Goal: Task Accomplishment & Management: Manage account settings

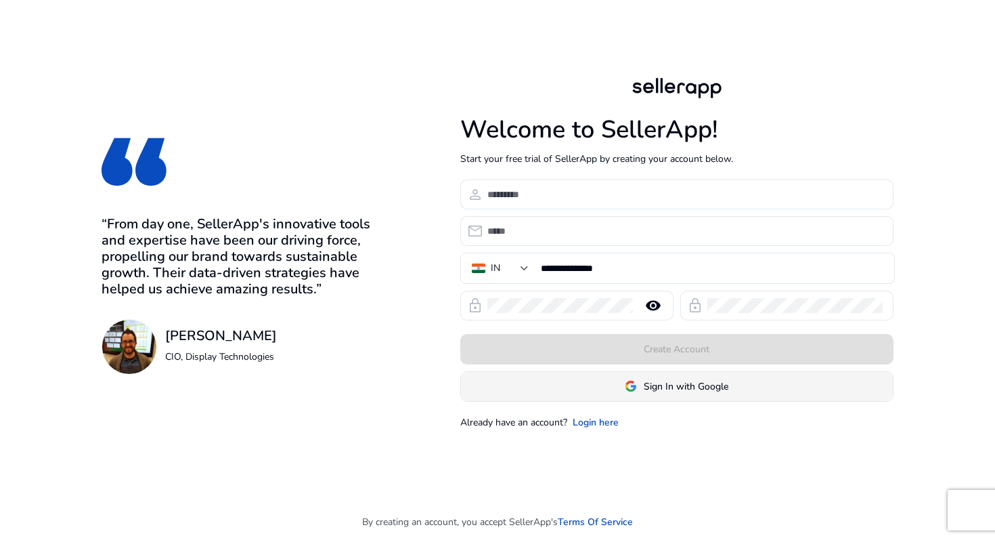
click at [676, 385] on span "Sign In with Google" at bounding box center [686, 386] width 85 height 14
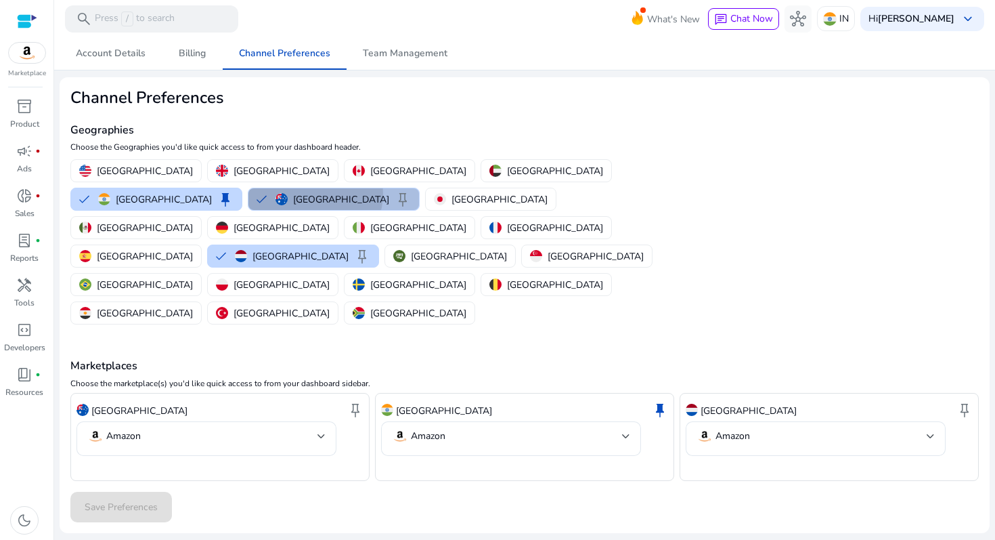
click at [293, 194] on p "[GEOGRAPHIC_DATA]" at bounding box center [341, 199] width 96 height 14
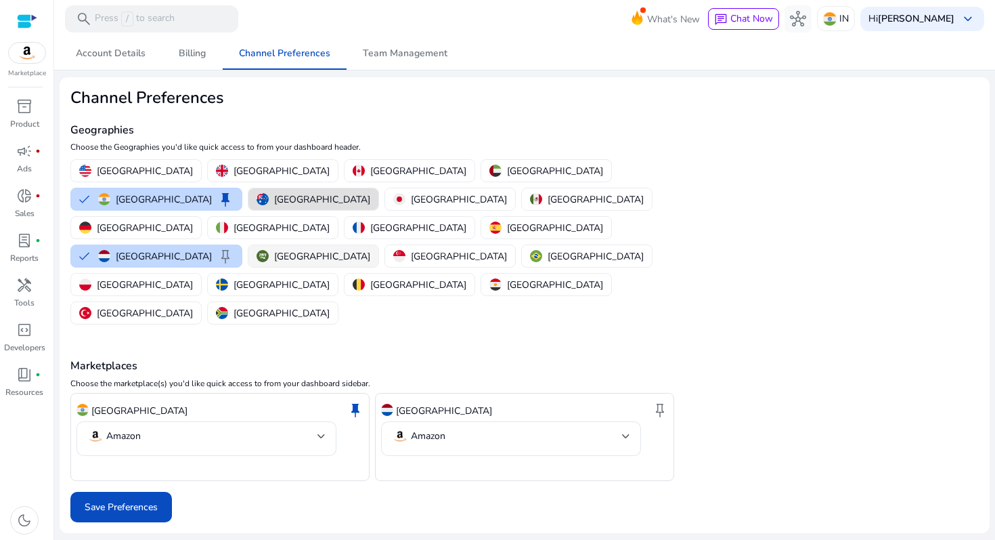
click at [248, 245] on button "[GEOGRAPHIC_DATA]" at bounding box center [313, 256] width 130 height 22
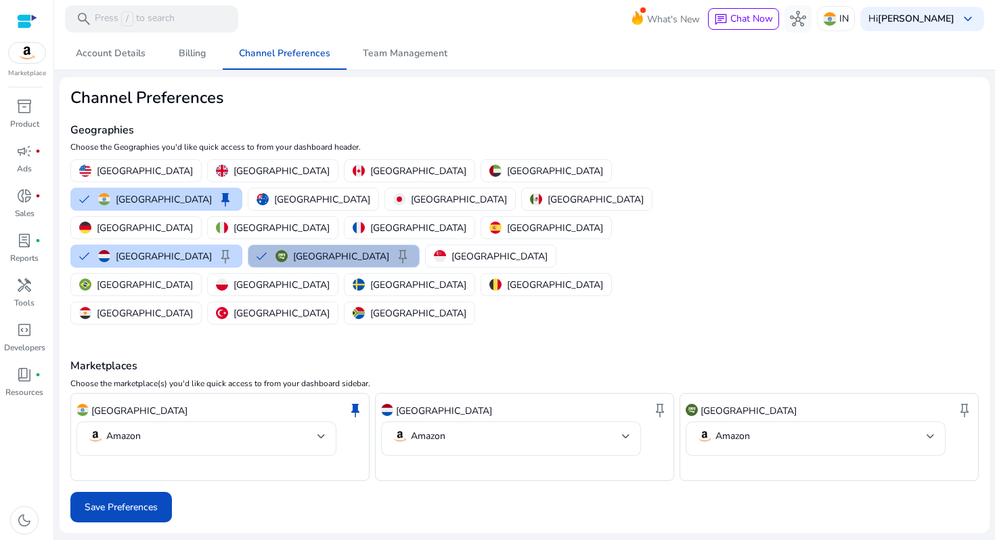
click at [558, 187] on div "[GEOGRAPHIC_DATA] [GEOGRAPHIC_DATA] [GEOGRAPHIC_DATA] [GEOGRAPHIC_DATA] [GEOGRA…" at bounding box center [370, 241] width 611 height 171
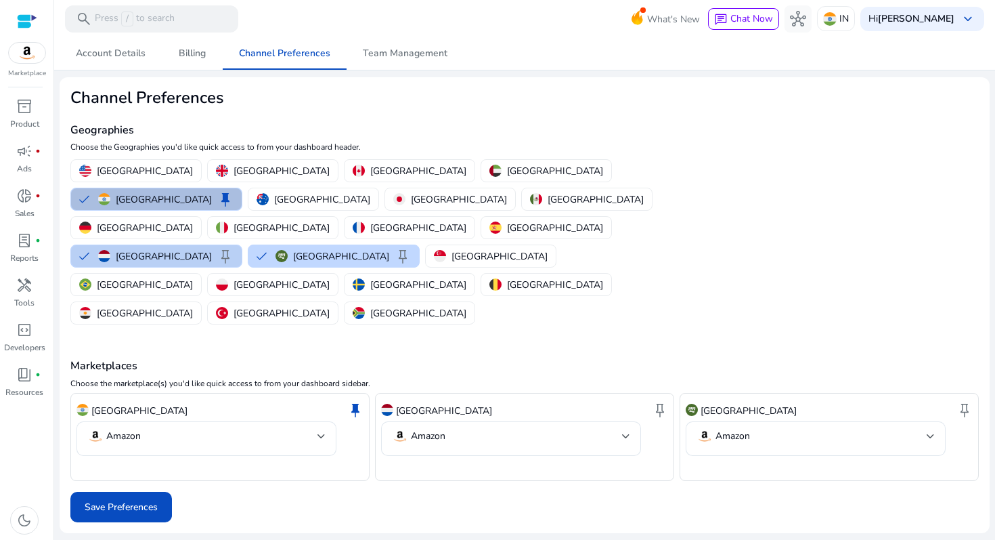
click at [242, 245] on button "Netherlands keep" at bounding box center [156, 256] width 171 height 22
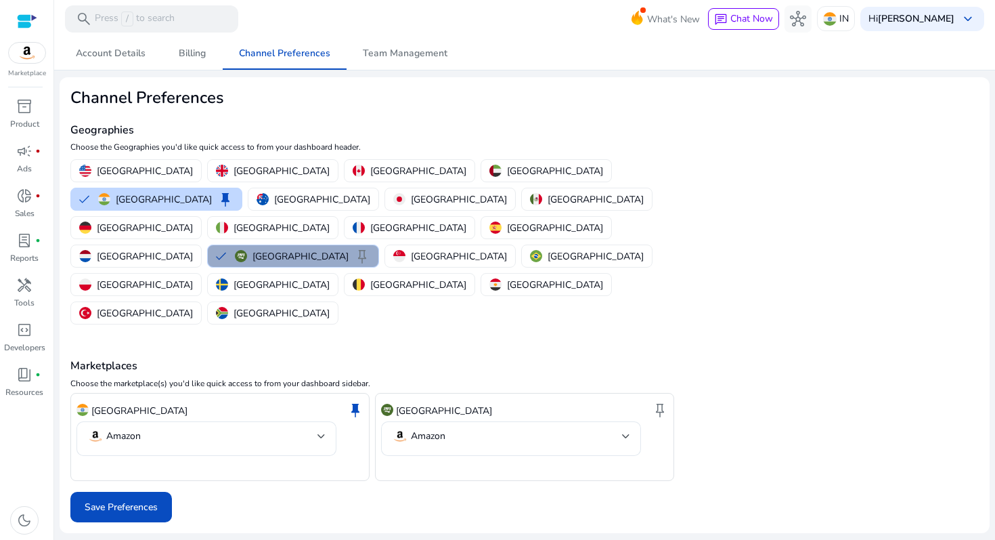
click at [208, 245] on button "Saudi Arabia keep" at bounding box center [293, 256] width 171 height 22
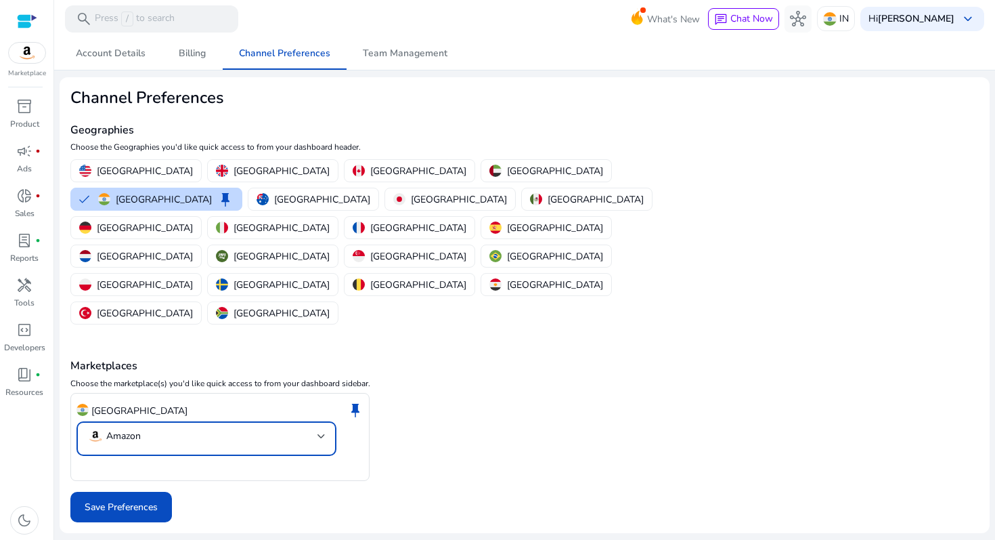
click at [221, 428] on mat-select-trigger "Amazon" at bounding box center [202, 436] width 230 height 16
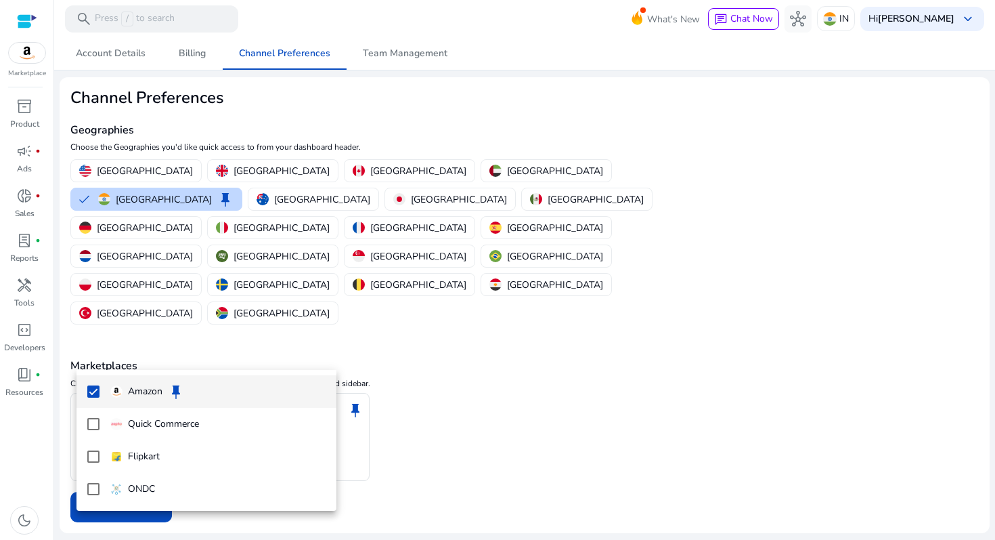
click at [221, 350] on div at bounding box center [497, 270] width 995 height 540
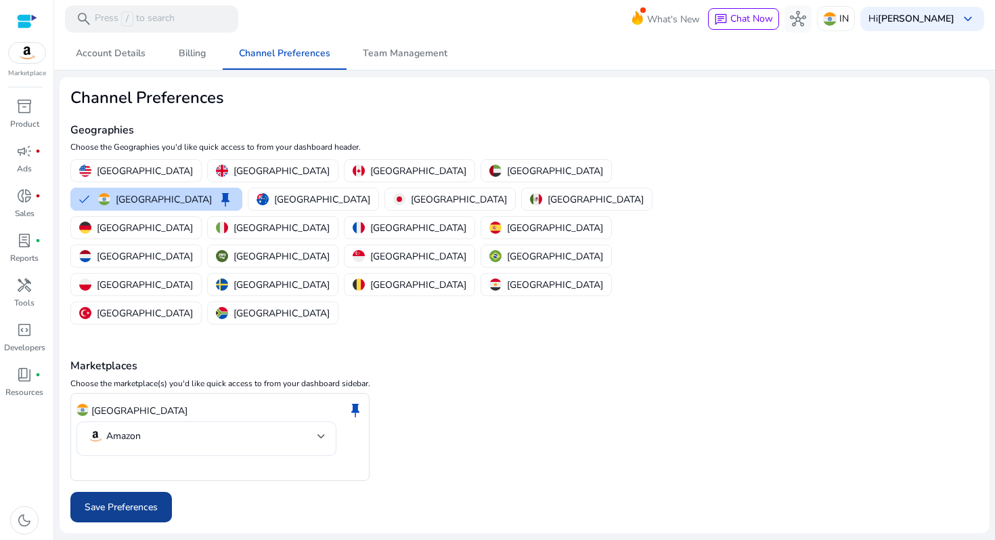
click at [139, 491] on span at bounding box center [121, 507] width 102 height 32
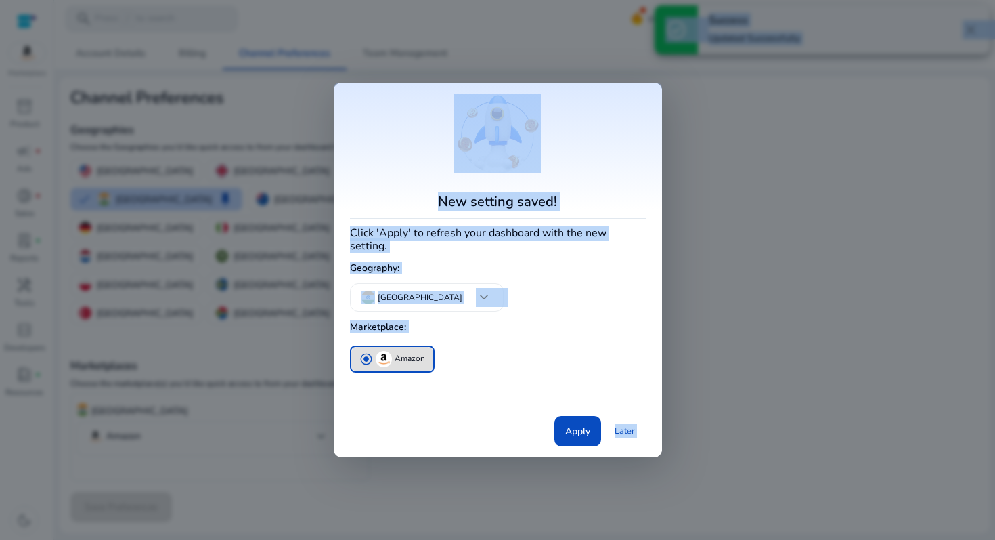
click at [530, 363] on div "radio_button_checked Amazon" at bounding box center [493, 359] width 296 height 32
click at [582, 424] on span "Apply" at bounding box center [577, 431] width 25 height 14
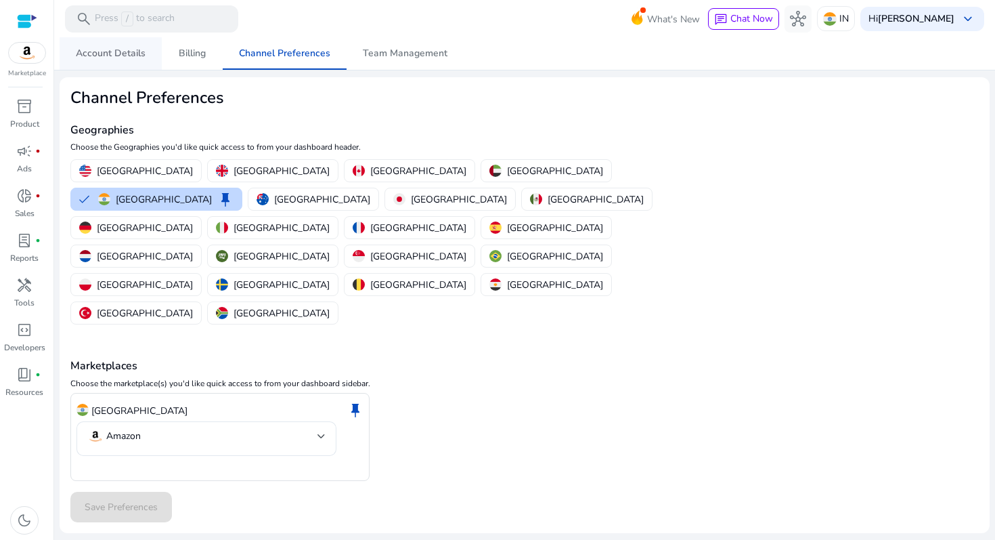
click at [100, 54] on span "Account Details" at bounding box center [111, 53] width 70 height 9
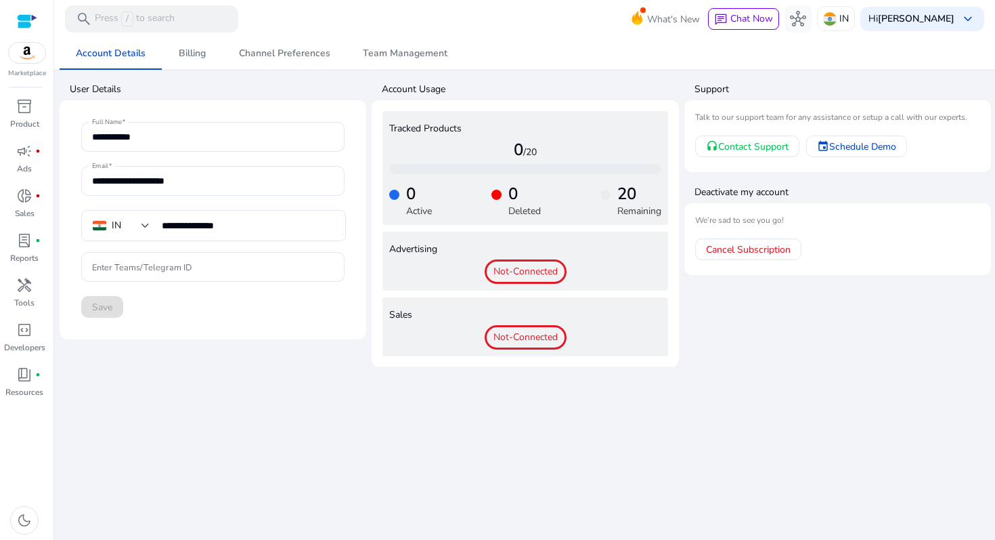
click at [25, 45] on img at bounding box center [27, 53] width 37 height 20
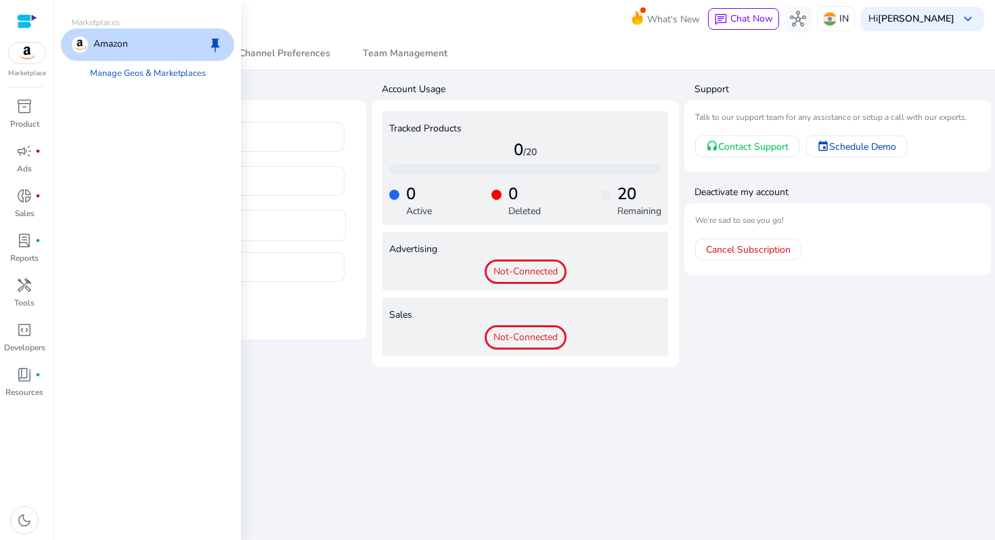
click at [129, 59] on div "Amazon keep" at bounding box center [147, 44] width 173 height 32
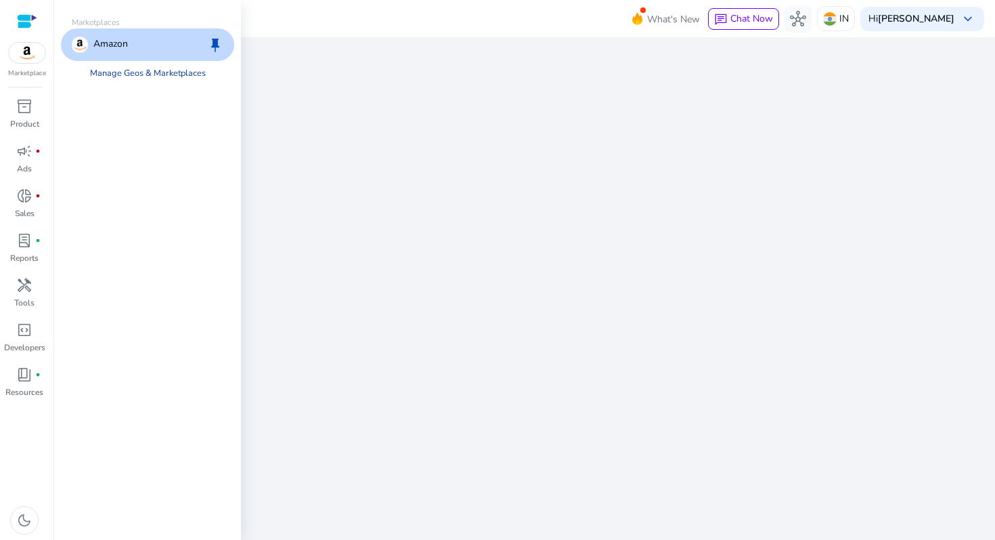
click at [127, 76] on link "Manage Geos & Marketplaces" at bounding box center [147, 73] width 137 height 24
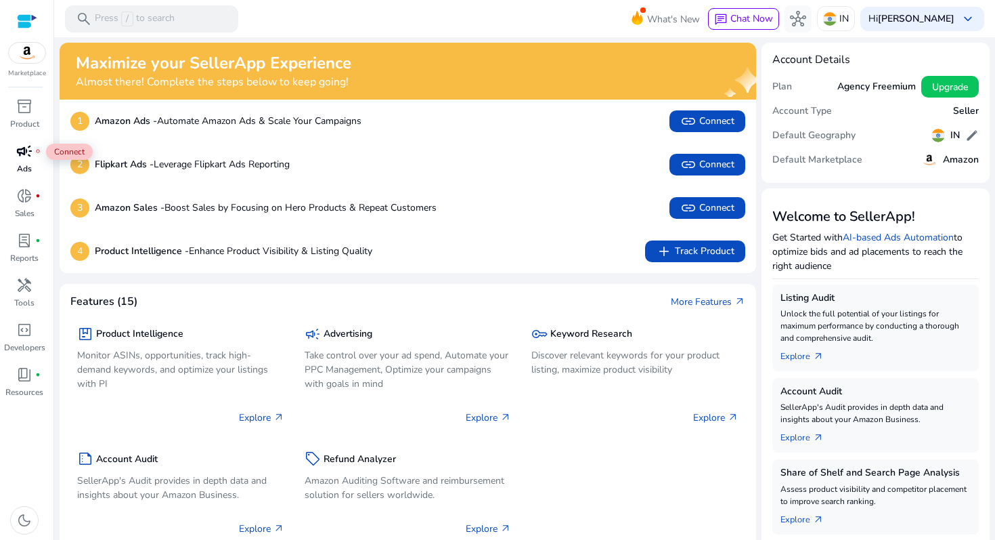
click at [31, 148] on span "campaign" at bounding box center [24, 151] width 16 height 16
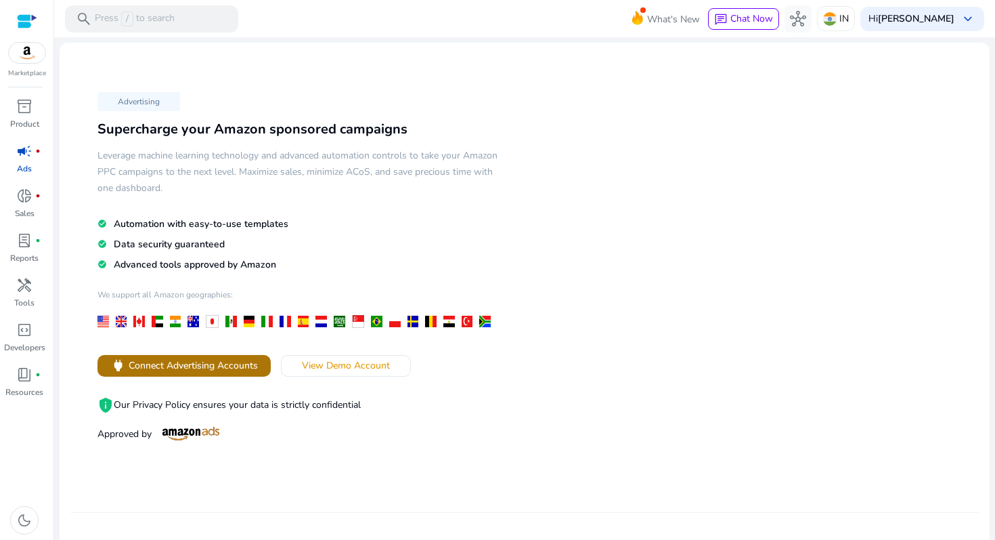
click at [236, 369] on span "Connect Advertising Accounts" at bounding box center [193, 365] width 129 height 14
click at [25, 192] on span "donut_small" at bounding box center [24, 196] width 16 height 16
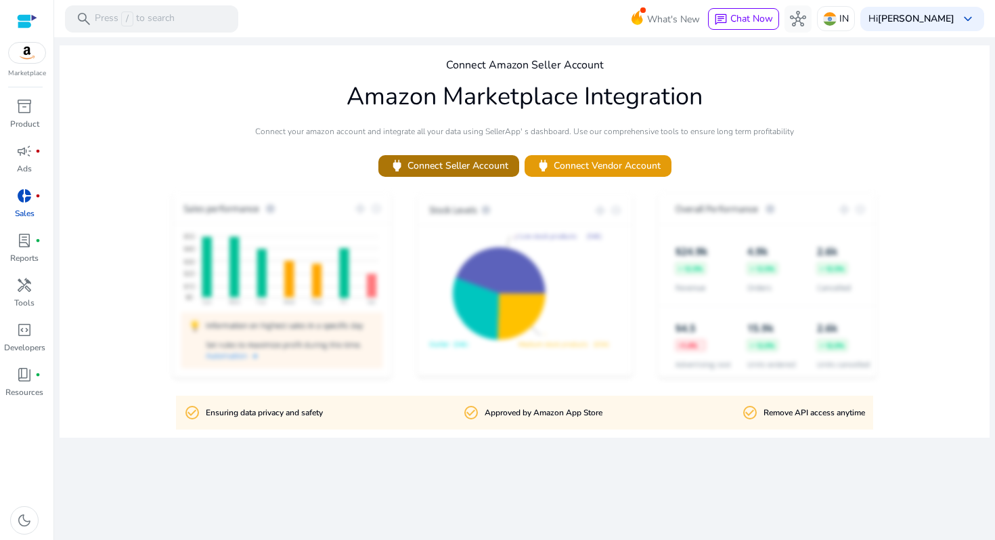
click at [435, 174] on span at bounding box center [448, 166] width 141 height 32
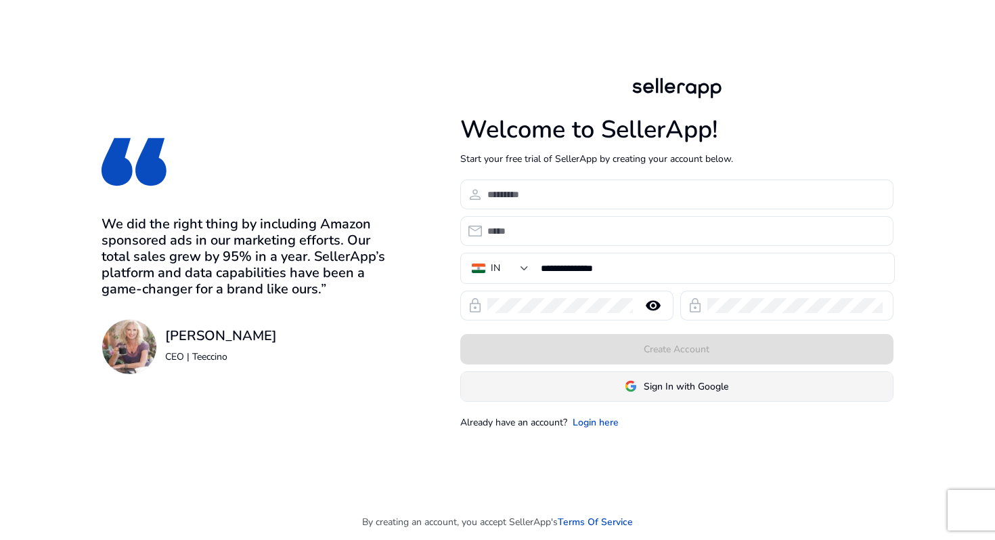
click at [640, 396] on span at bounding box center [677, 386] width 432 height 32
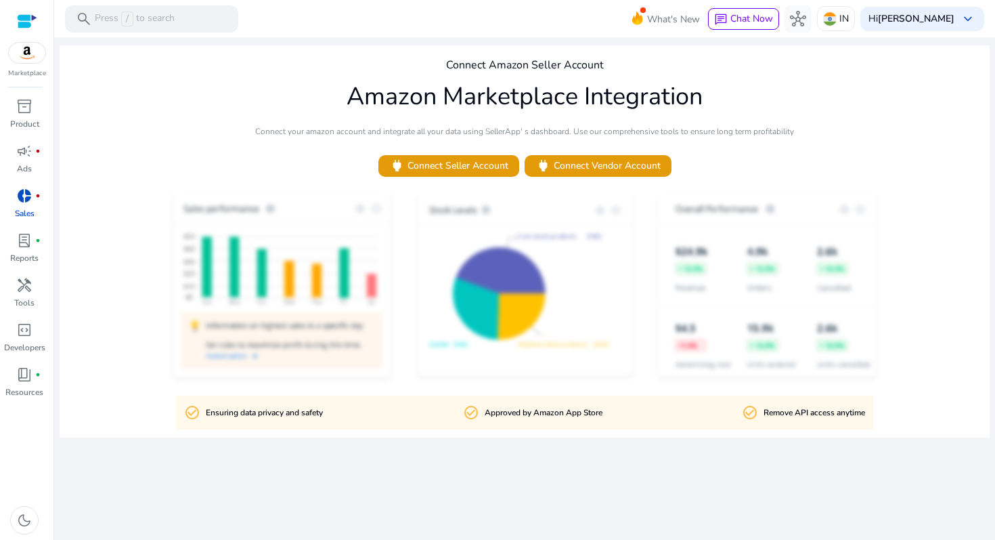
click at [24, 53] on img at bounding box center [27, 53] width 37 height 20
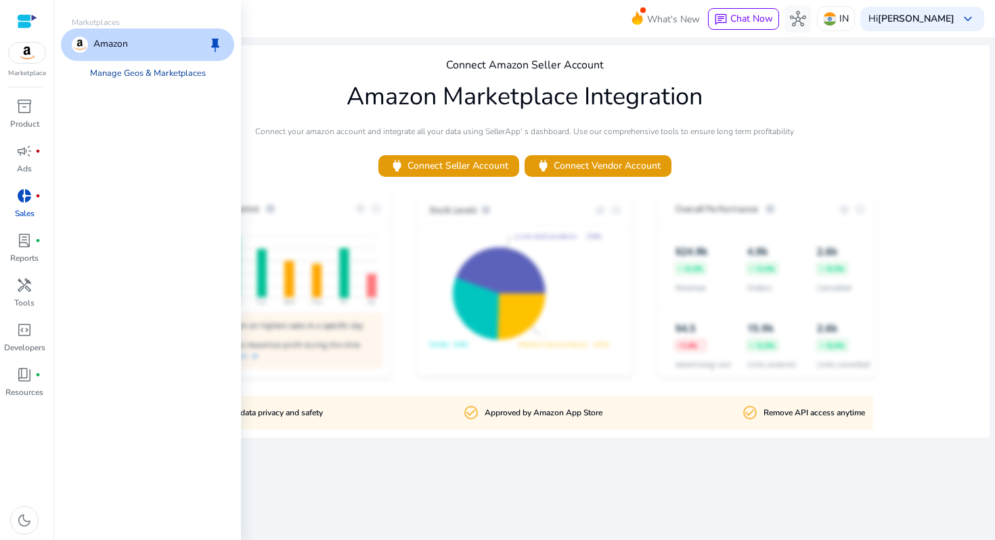
click at [124, 63] on link "Manage Geos & Marketplaces" at bounding box center [147, 73] width 137 height 24
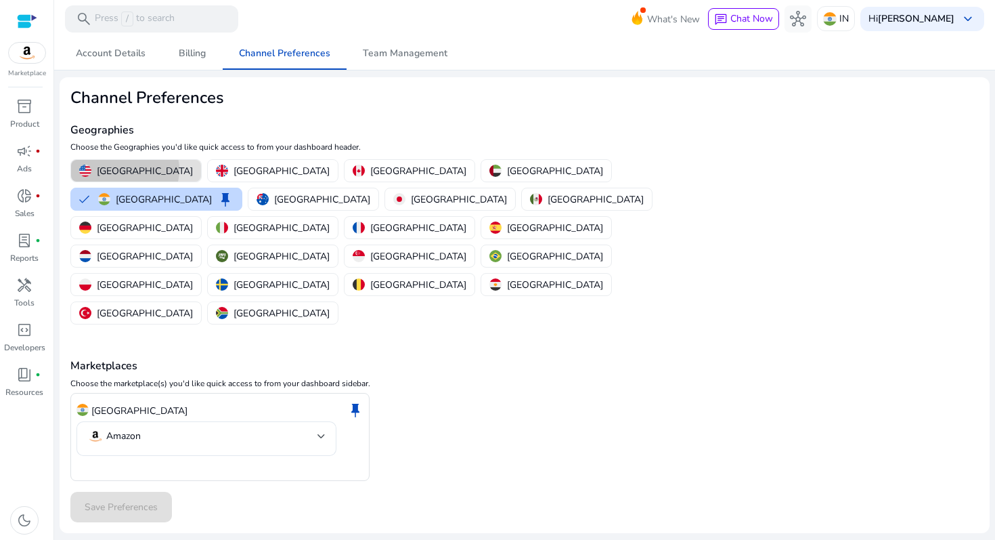
click at [125, 170] on p "United States" at bounding box center [145, 171] width 96 height 14
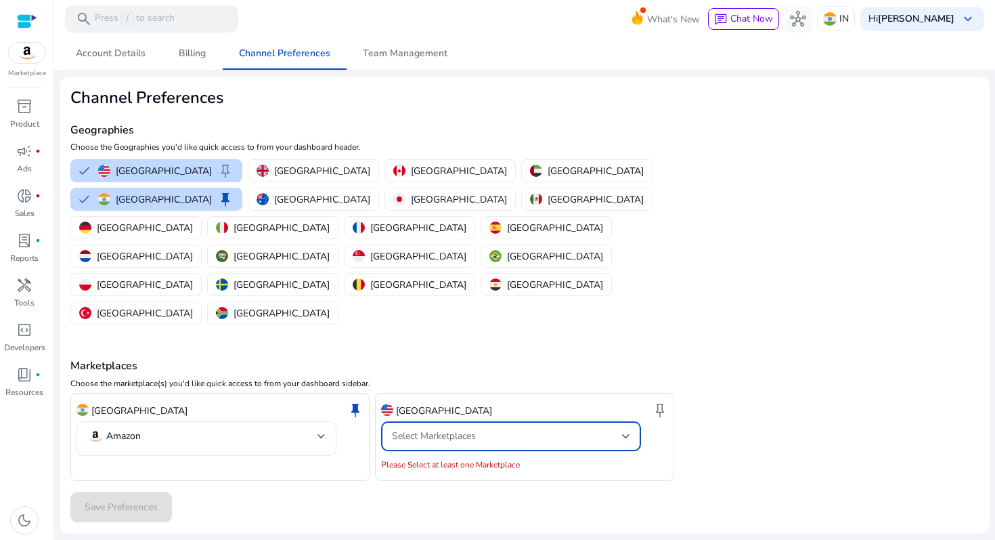
click at [498, 429] on div "Select Marketplaces" at bounding box center [507, 436] width 230 height 15
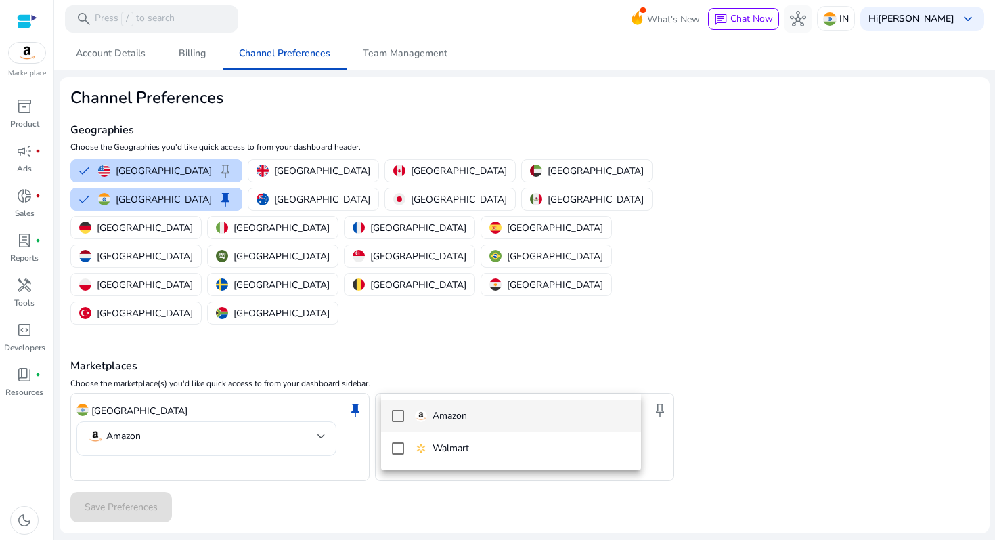
click at [464, 428] on mat-option "Amazon" at bounding box center [511, 415] width 260 height 32
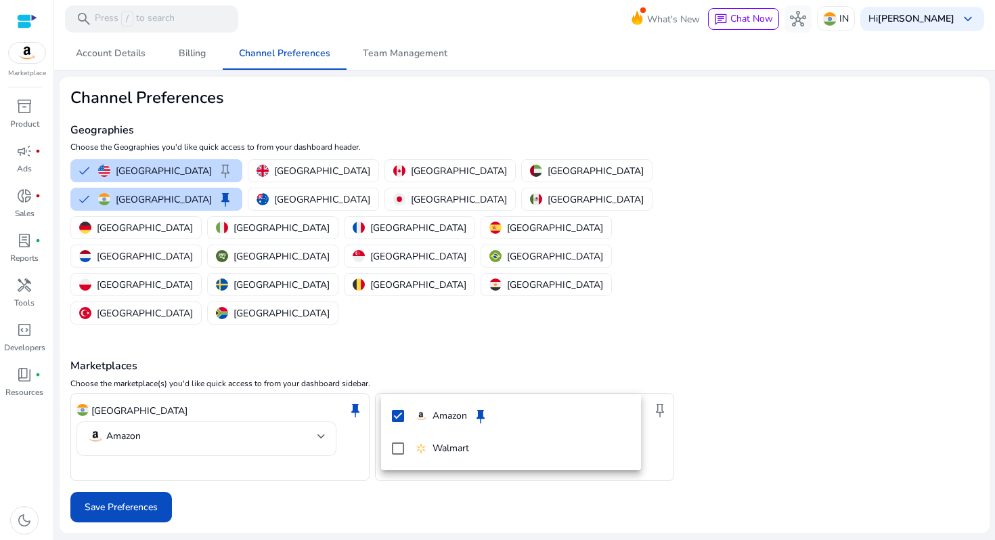
click at [96, 458] on div at bounding box center [497, 270] width 995 height 540
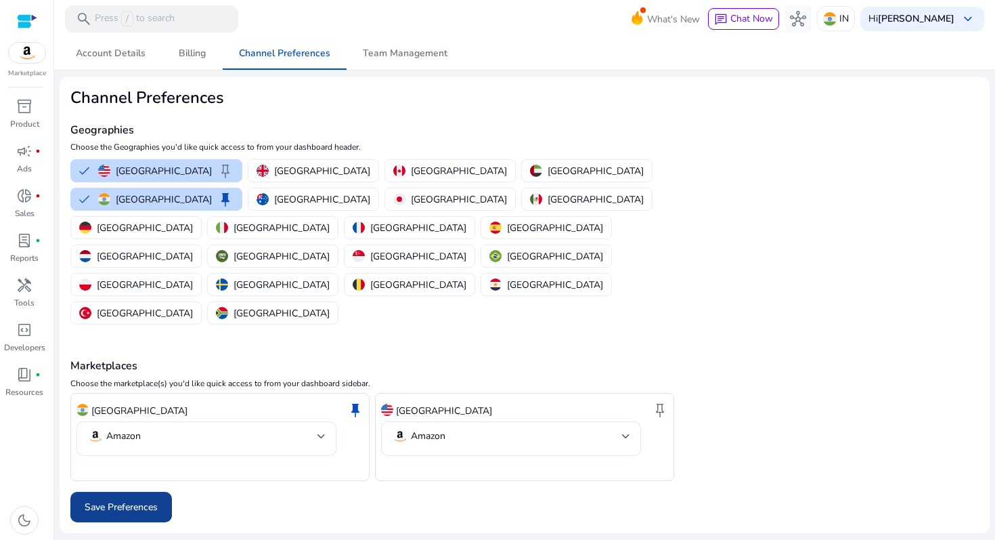
click at [118, 500] on span "Save Preferences" at bounding box center [121, 507] width 73 height 14
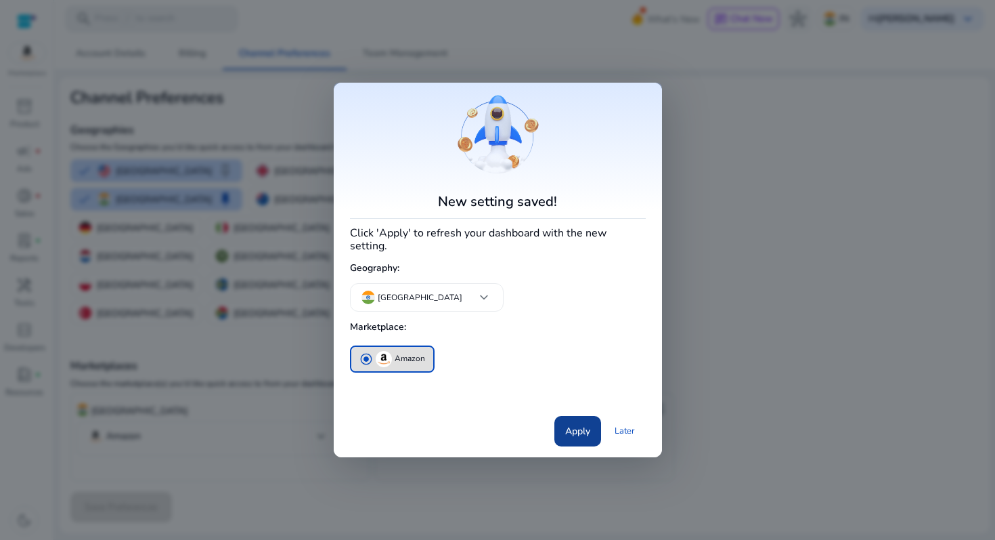
click at [572, 416] on span at bounding box center [577, 430] width 47 height 32
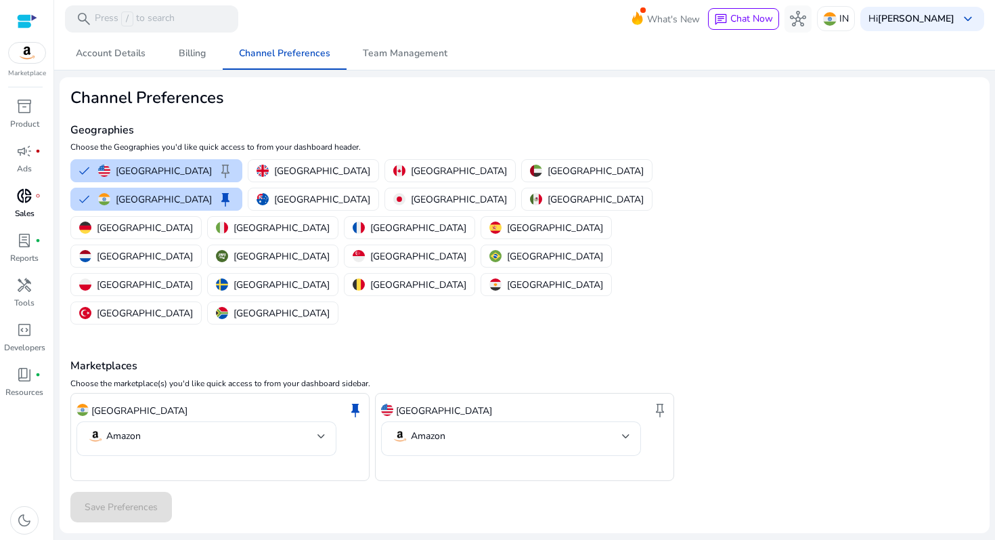
click at [27, 209] on p "Sales" at bounding box center [25, 213] width 20 height 12
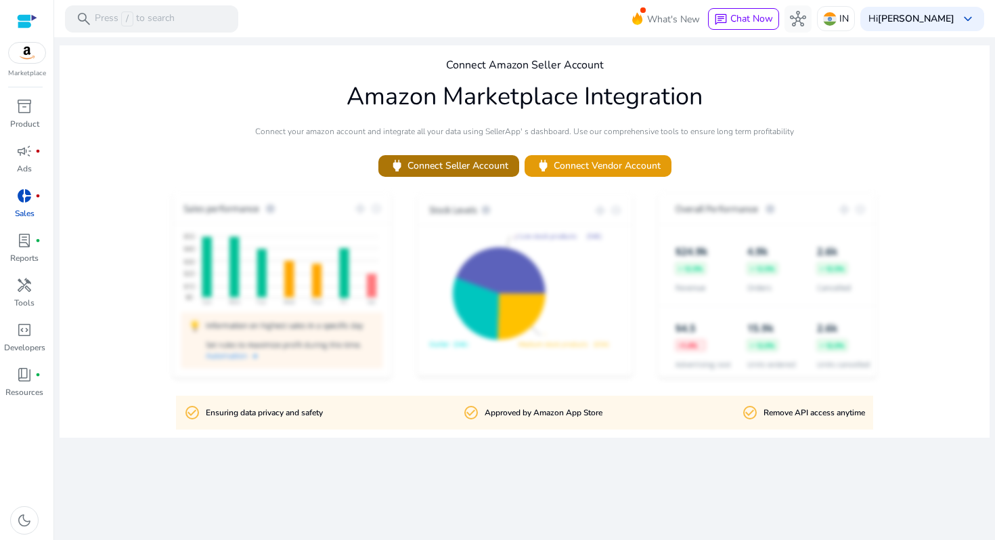
click at [492, 164] on span "power Connect Seller Account" at bounding box center [448, 166] width 119 height 16
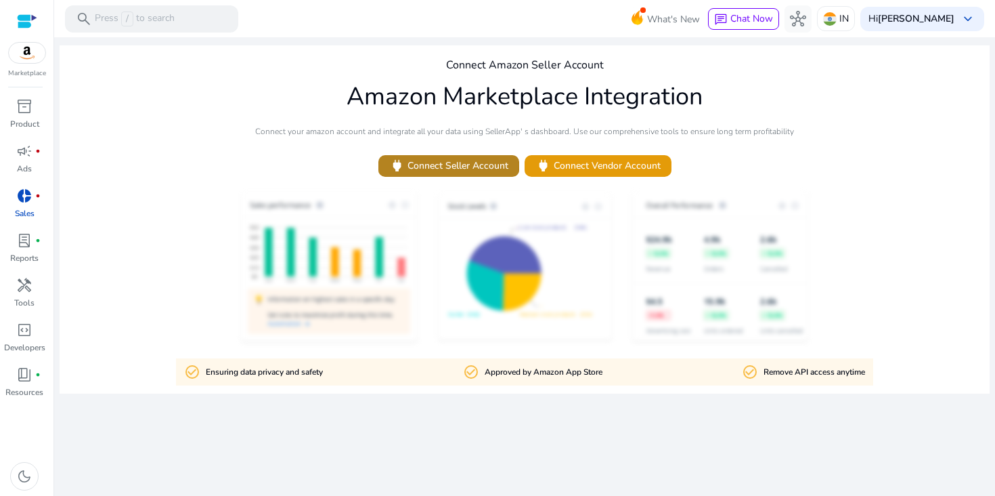
click at [401, 163] on span "power" at bounding box center [397, 166] width 16 height 16
drag, startPoint x: 406, startPoint y: 160, endPoint x: 517, endPoint y: 235, distance: 134.2
click at [521, 235] on div "Connect Amazon Seller Account Amazon Marketplace Integration Connect your amazo…" at bounding box center [525, 219] width 930 height 348
